Goal: Task Accomplishment & Management: Manage account settings

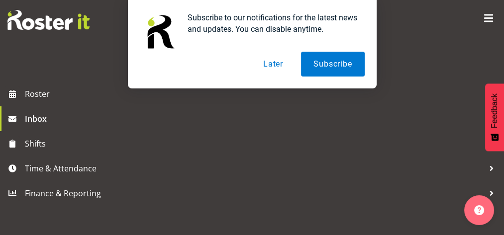
scroll to position [348, 0]
click at [270, 65] on button "Later" at bounding box center [273, 64] width 45 height 25
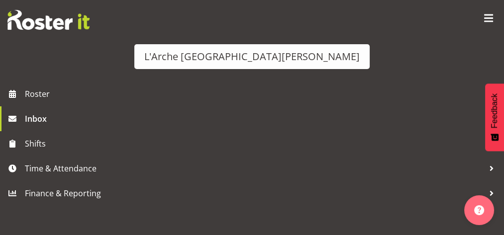
click at [204, 41] on h5 "Shift Offer - CSP 08#30 on [DATE]" at bounding box center [109, 35] width 189 height 11
click at [105, 67] on h6 "From: [PERSON_NAME]" at bounding box center [60, 72] width 90 height 10
click at [204, 54] on div "Shift Offer - CSP 08#30 on [DATE] From: [PERSON_NAME]" at bounding box center [109, 42] width 189 height 24
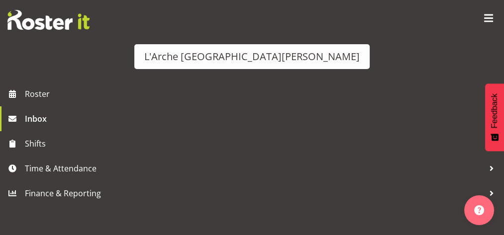
click at [424, 79] on button "Accept" at bounding box center [354, 90] width 248 height 22
click at [204, 46] on h5 "Shift Offer - CSP 08#30 on [DATE]" at bounding box center [109, 40] width 189 height 11
click at [433, 179] on button "Accept" at bounding box center [354, 190] width 248 height 22
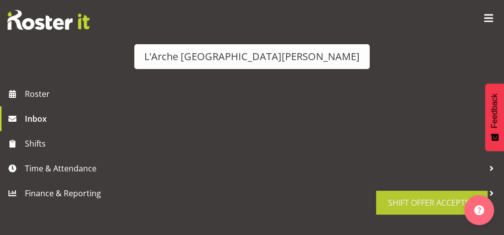
scroll to position [149, 0]
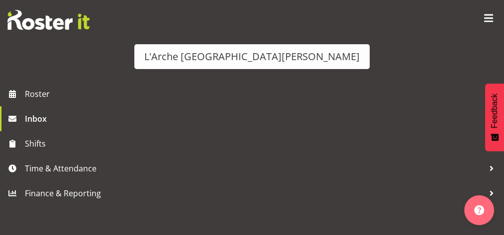
click at [204, 150] on h5 "Shift Offer - CSP 08#30 on [DATE]" at bounding box center [109, 144] width 189 height 11
click at [431, 228] on button "Accept" at bounding box center [354, 239] width 248 height 22
click at [204, 56] on h5 "Shift Offer - CSP 08#30 on [DATE]" at bounding box center [109, 50] width 189 height 11
click at [434, 228] on button "Accept" at bounding box center [354, 239] width 248 height 22
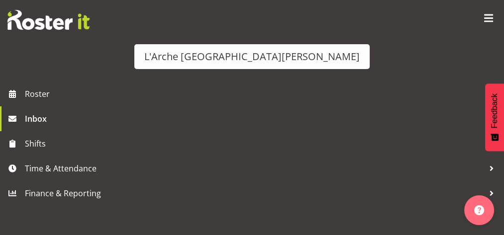
scroll to position [149, 0]
click at [204, 54] on h5 "Shift Offer - CSP 09#30 on [DATE]" at bounding box center [109, 55] width 189 height 11
click at [434, 149] on button "Reject" at bounding box center [354, 160] width 248 height 22
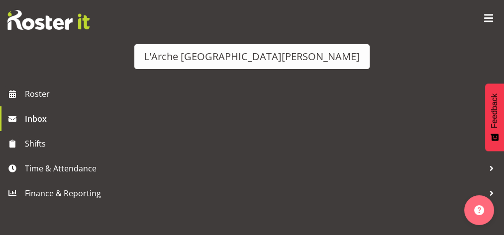
click at [105, 70] on h6 "From: [PERSON_NAME]" at bounding box center [60, 72] width 90 height 10
click at [427, 149] on button "Reject" at bounding box center [354, 160] width 248 height 22
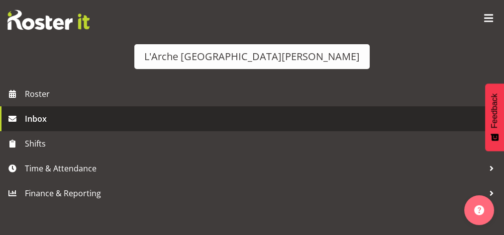
scroll to position [24, 0]
click at [63, 126] on span "Inbox" at bounding box center [255, 118] width 461 height 15
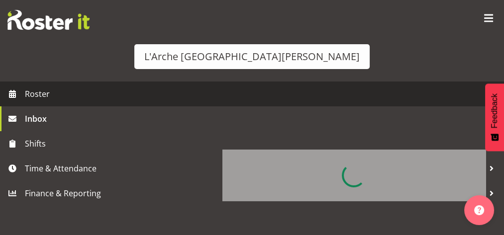
scroll to position [24, 0]
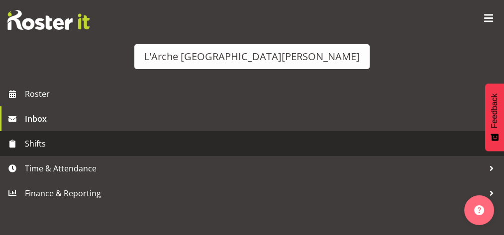
click at [42, 151] on span "Shifts" at bounding box center [254, 143] width 459 height 15
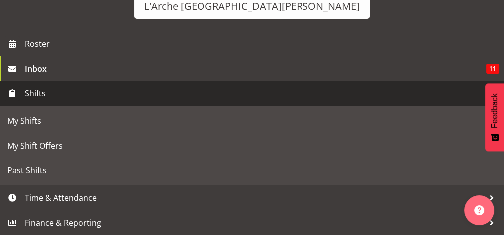
scroll to position [74, 0]
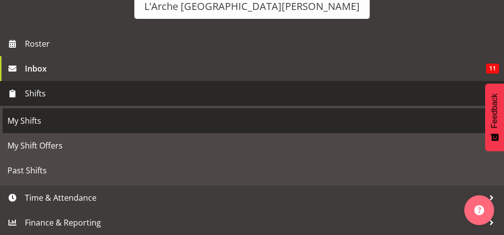
click at [41, 128] on span "My Shifts" at bounding box center [251, 120] width 489 height 15
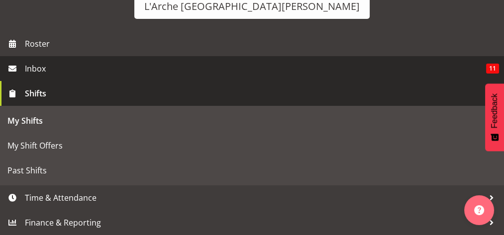
click at [71, 71] on span "Inbox" at bounding box center [255, 68] width 461 height 15
